Goal: Information Seeking & Learning: Learn about a topic

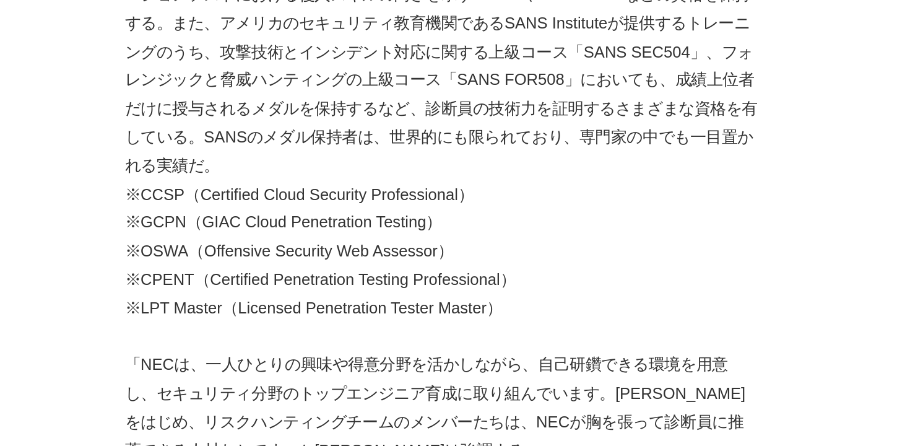
scroll to position [4163, 0]
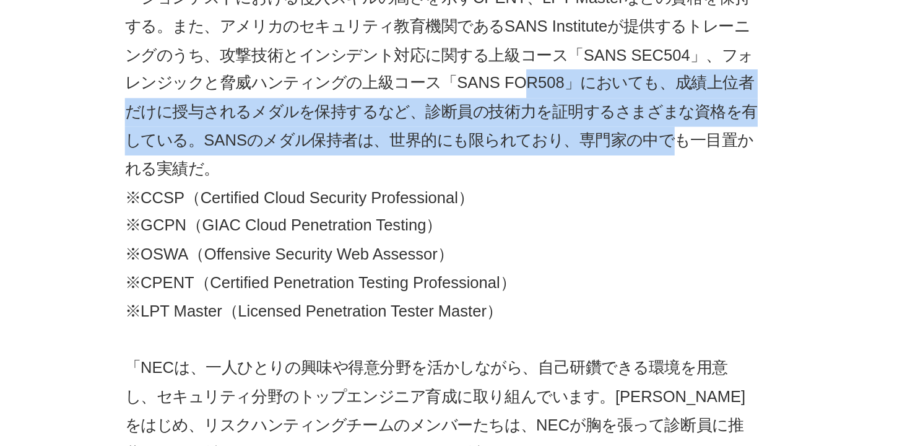
drag, startPoint x: 399, startPoint y: 108, endPoint x: 516, endPoint y: 135, distance: 119.5
click at [516, 114] on p "[PERSON_NAME]自身は、CISSPに加えて、CCSP、GCPN、OSWA、そして、ペネトレーションテストにおける侵入スキルの高さを示すCPENT、L…" at bounding box center [325, 43] width 396 height 142
copy p "成績上位者だけに授与されるメダルを保持するなど、診断員の技術力を証明するさまざまな資格を有している。SANSのメダル保持者は、世界的にも限られており、専門家の…"
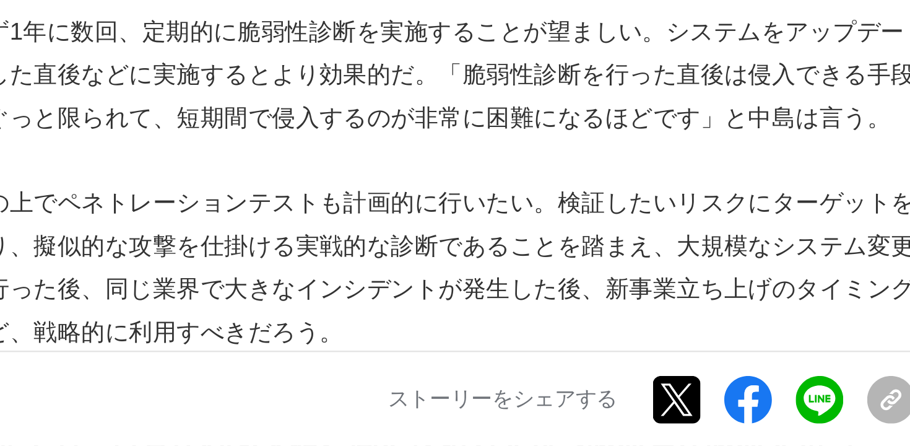
scroll to position [3286, 0]
